Goal: Transaction & Acquisition: Download file/media

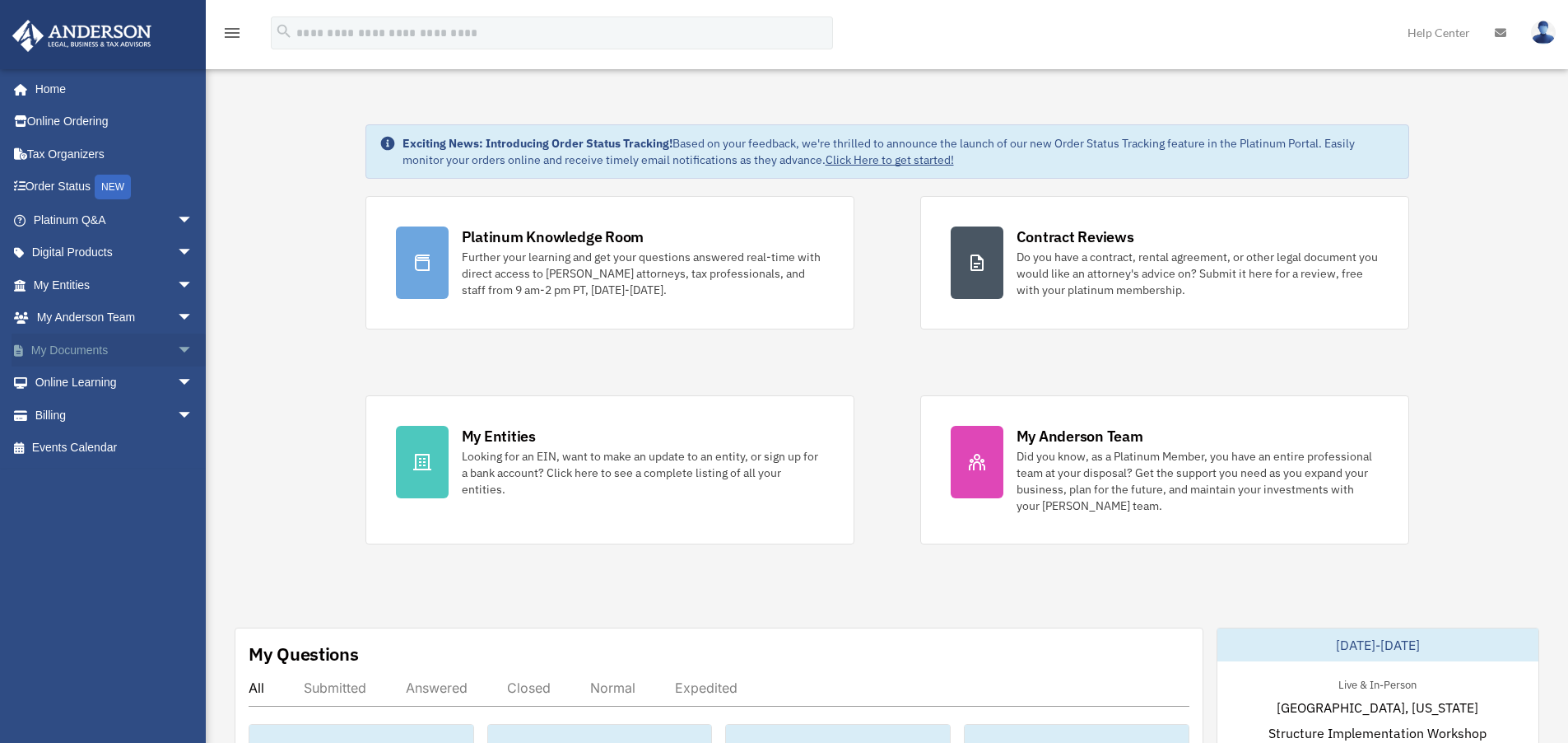
click at [88, 344] on link "My Documents arrow_drop_down" at bounding box center [115, 350] width 207 height 33
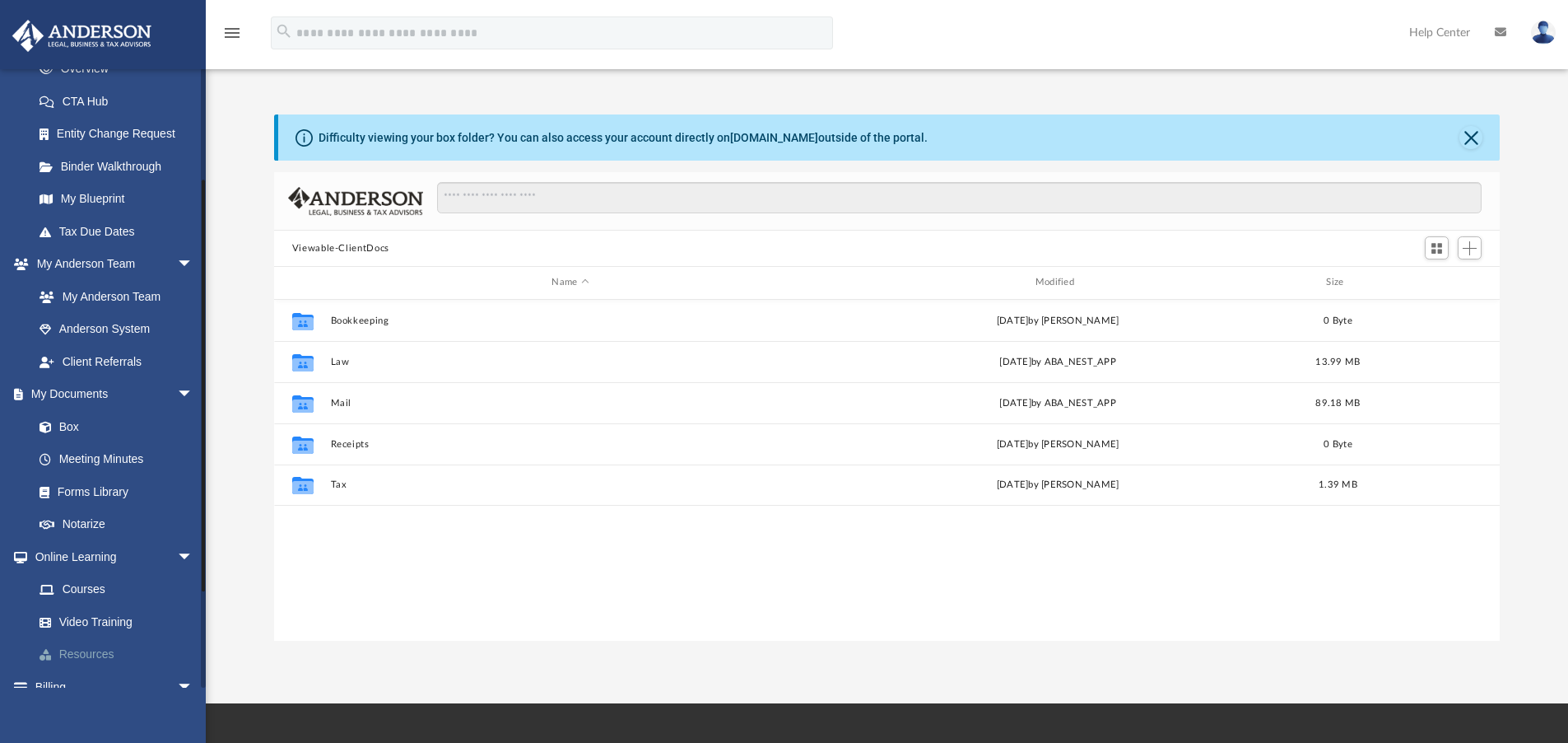
scroll to position [300, 0]
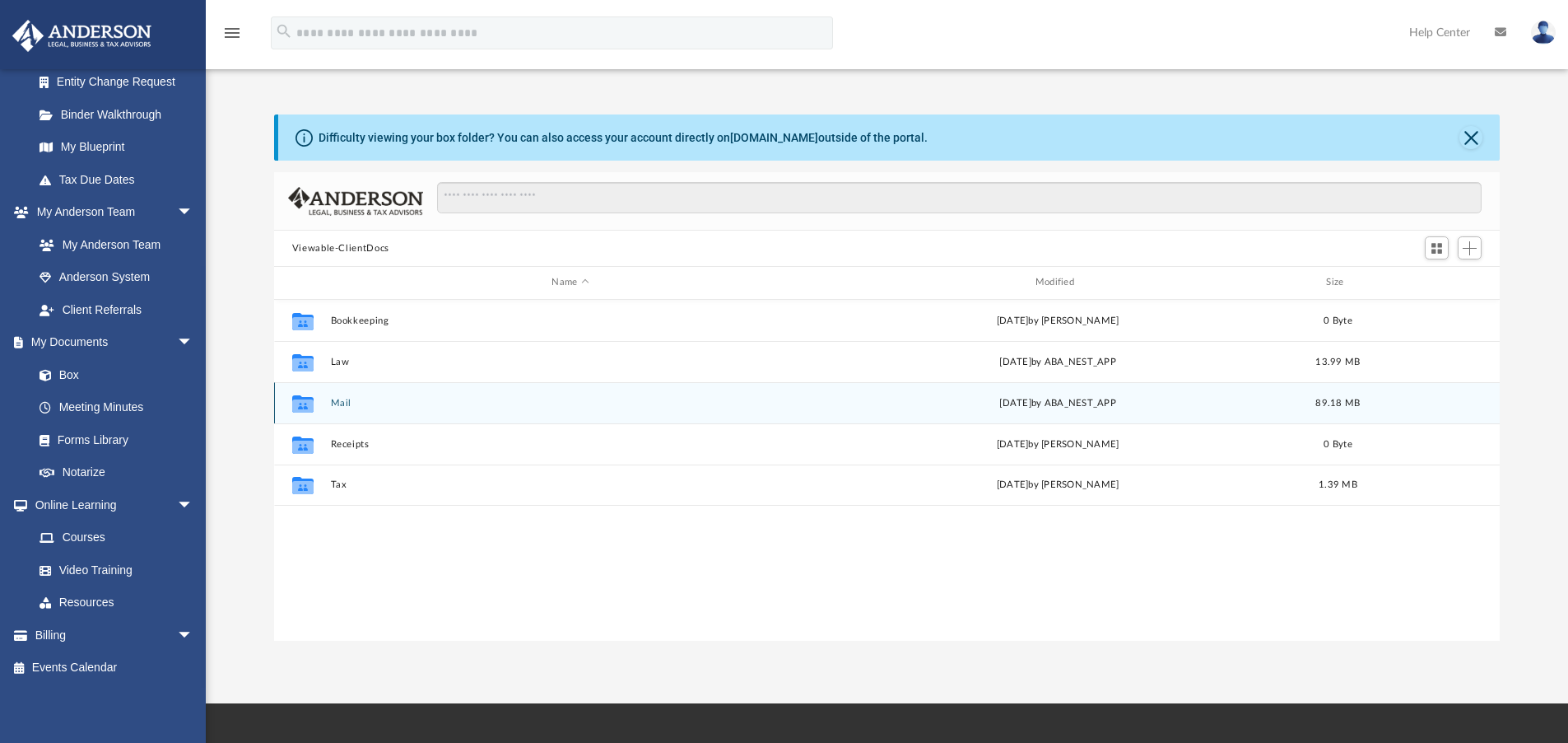
click at [338, 404] on button "Mail" at bounding box center [569, 403] width 480 height 10
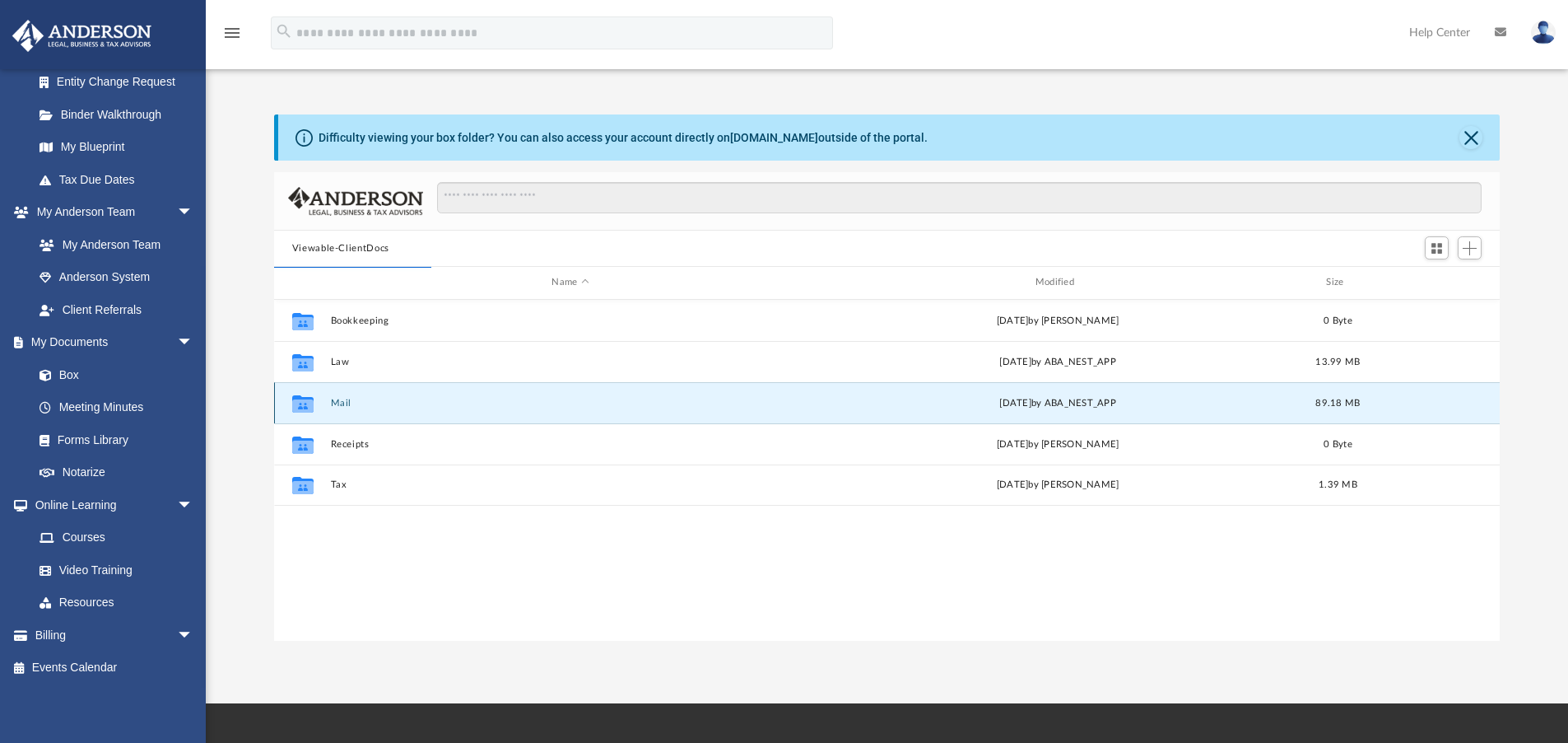
click at [336, 399] on button "Mail" at bounding box center [569, 403] width 480 height 10
click at [483, 406] on button "Mail" at bounding box center [569, 403] width 480 height 10
click at [1070, 408] on div "yesterday by ABA_NEST_APP" at bounding box center [1057, 403] width 480 height 15
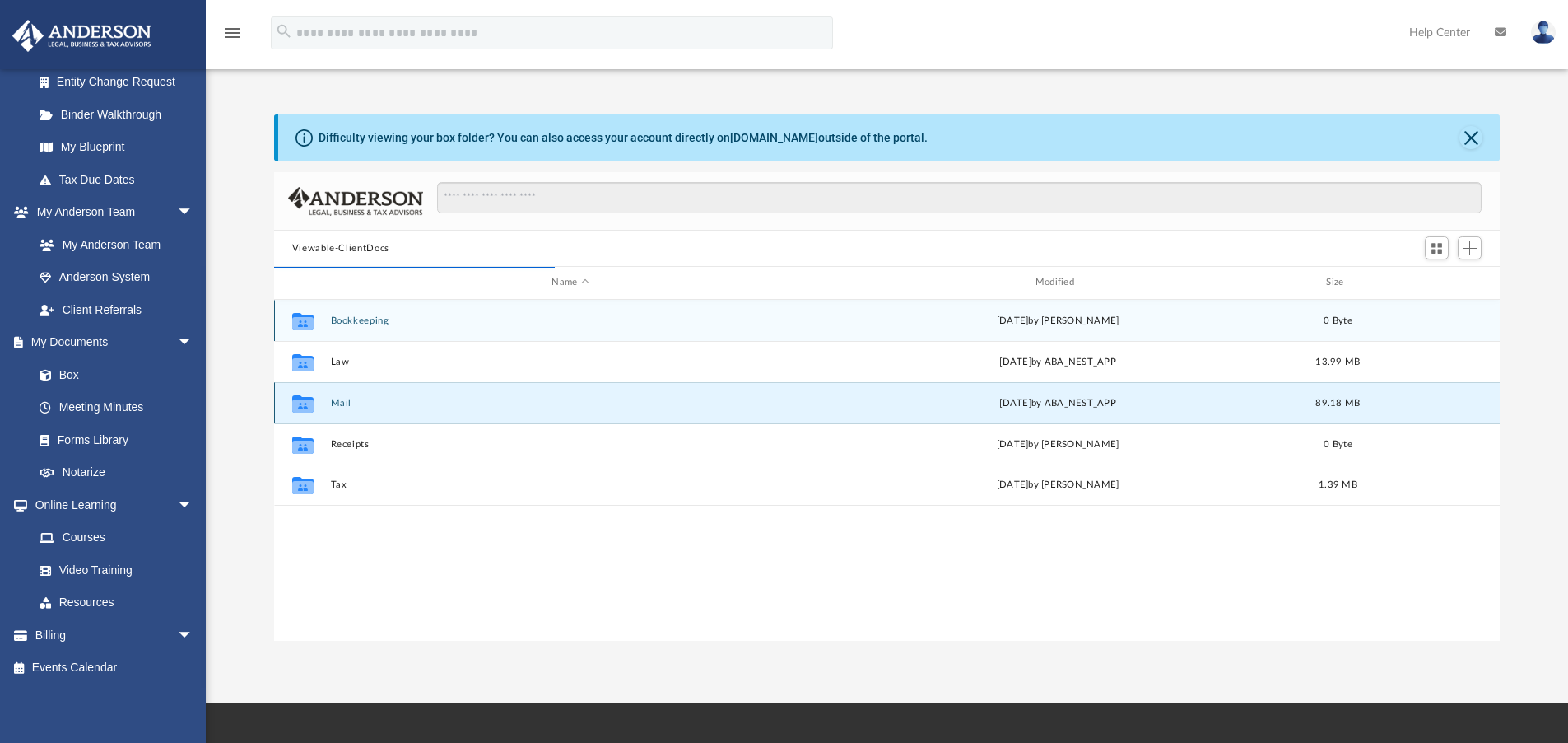
scroll to position [311, 1214]
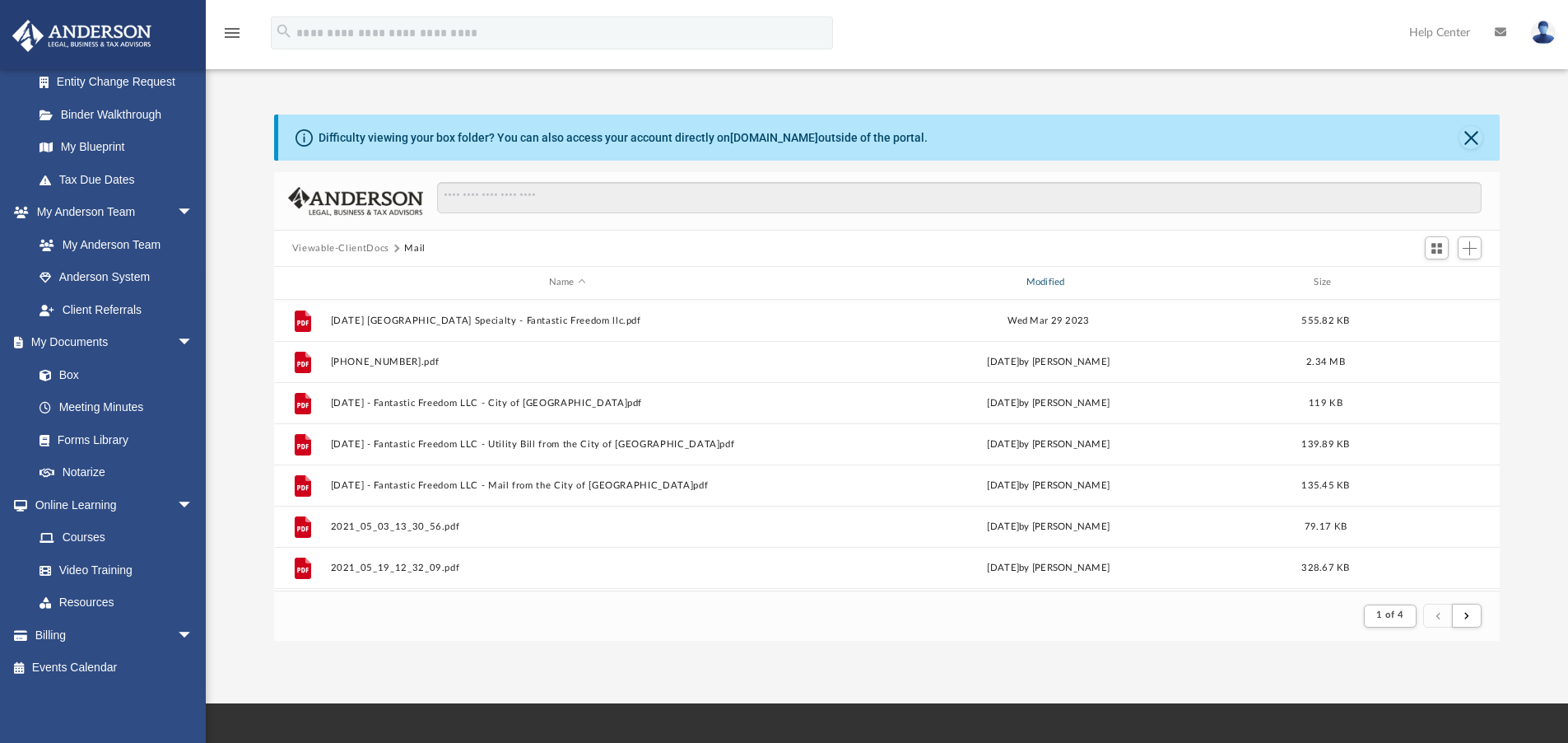
click at [1054, 280] on div "Modified" at bounding box center [1048, 282] width 474 height 15
click at [1053, 281] on div "Modified" at bounding box center [1048, 282] width 474 height 15
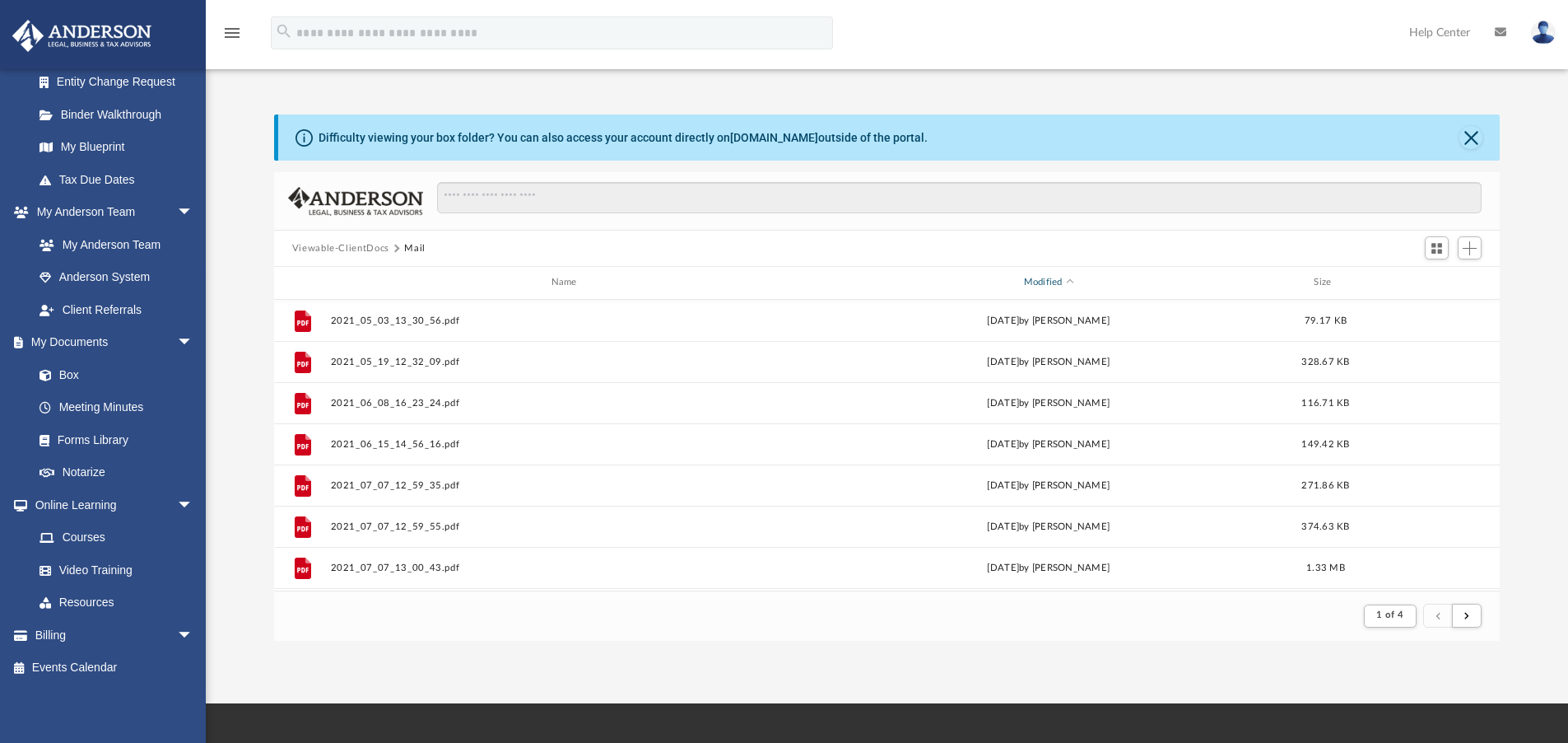
click at [1050, 282] on div "Modified" at bounding box center [1048, 282] width 474 height 15
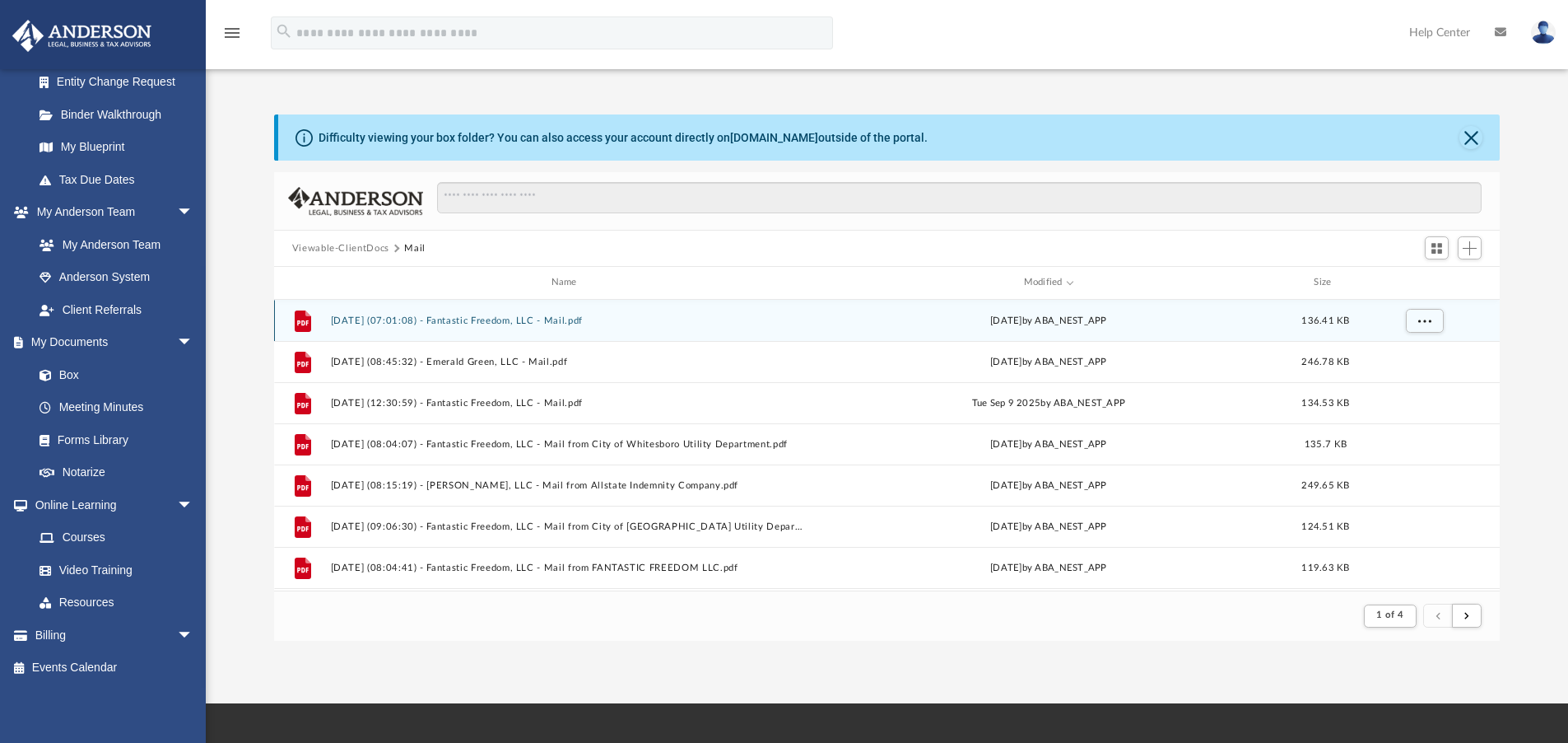
click at [492, 320] on button "2025.10.06 (07:01:08) - Fantastic Freedom, LLC - Mail.pdf" at bounding box center [567, 320] width 474 height 10
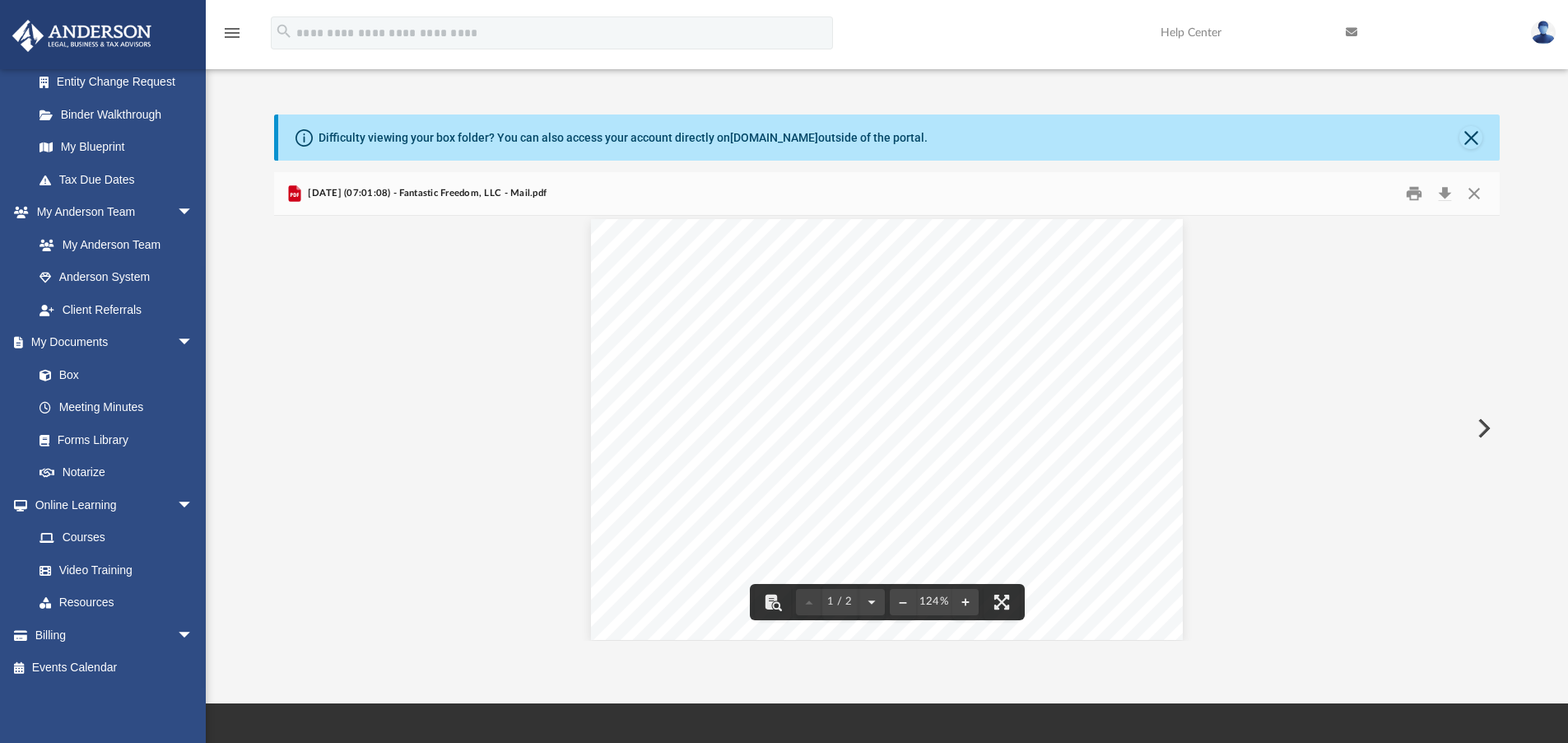
scroll to position [0, 0]
drag, startPoint x: 1027, startPoint y: 397, endPoint x: 1058, endPoint y: 456, distance: 66.6
click at [1058, 456] on div "Page 1" at bounding box center [887, 439] width 591 height 421
